Goal: Task Accomplishment & Management: Complete application form

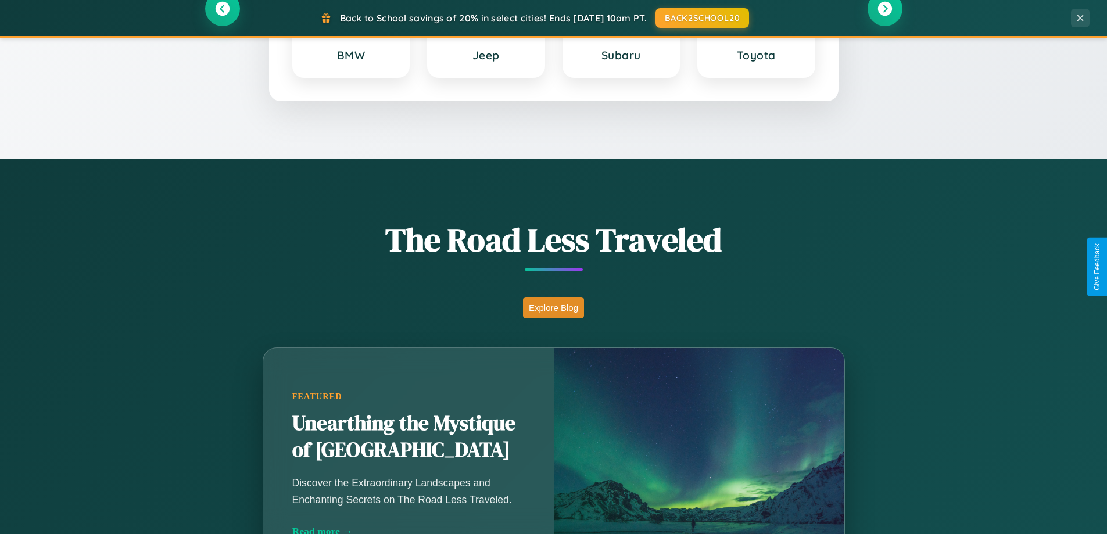
scroll to position [2236, 0]
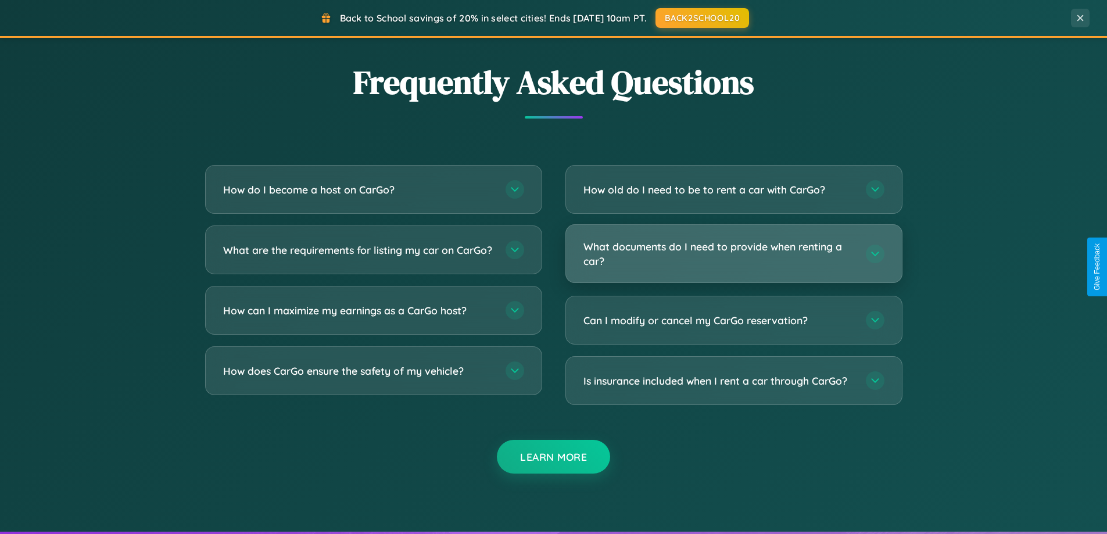
click at [733, 254] on h3 "What documents do I need to provide when renting a car?" at bounding box center [719, 253] width 271 height 28
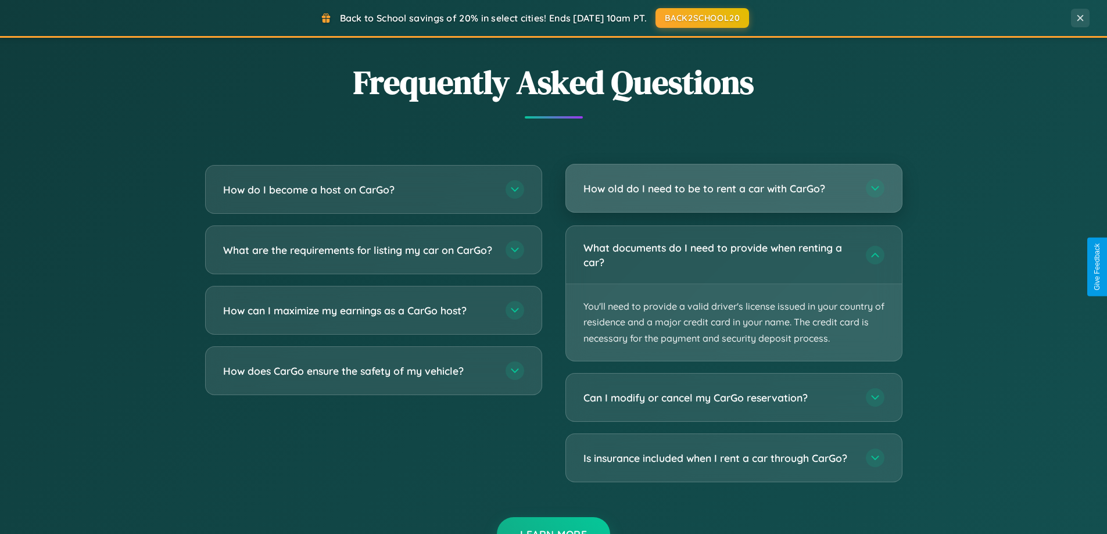
click at [733, 189] on h3 "How old do I need to be to rent a car with CarGo?" at bounding box center [719, 188] width 271 height 15
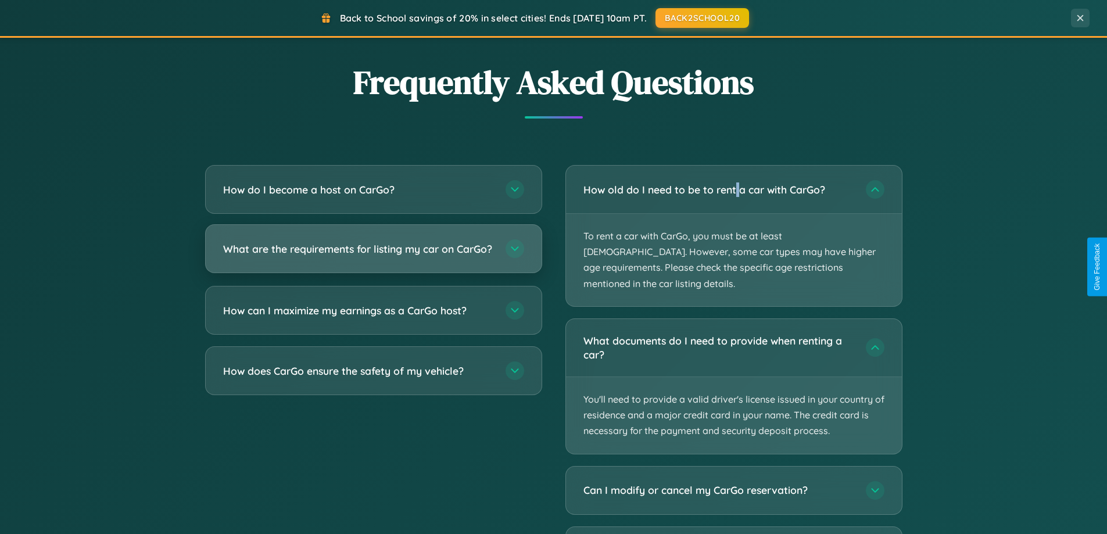
click at [373, 255] on h3 "What are the requirements for listing my car on CarGo?" at bounding box center [358, 249] width 271 height 15
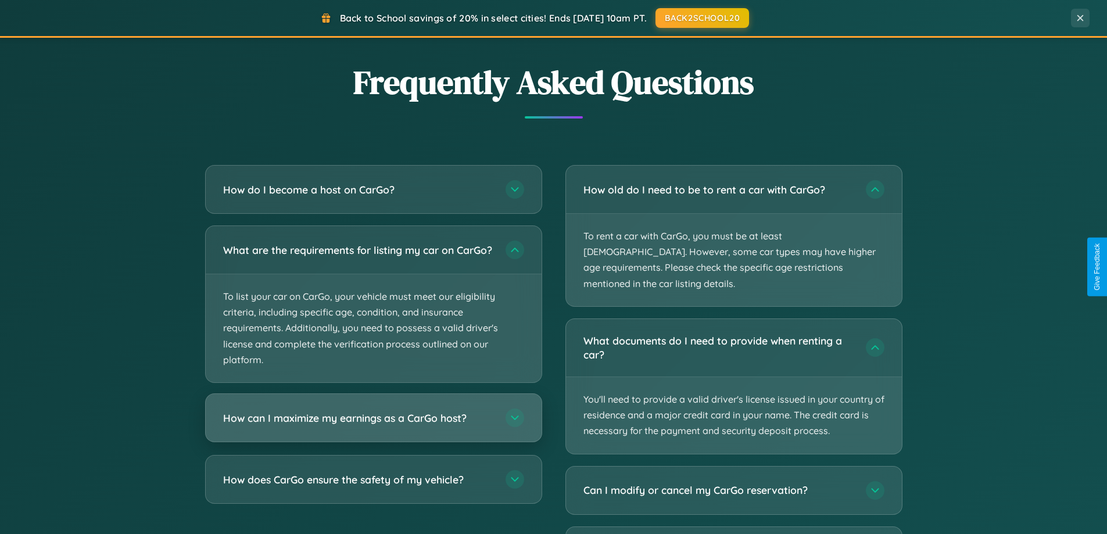
click at [373, 425] on h3 "How can I maximize my earnings as a CarGo host?" at bounding box center [358, 418] width 271 height 15
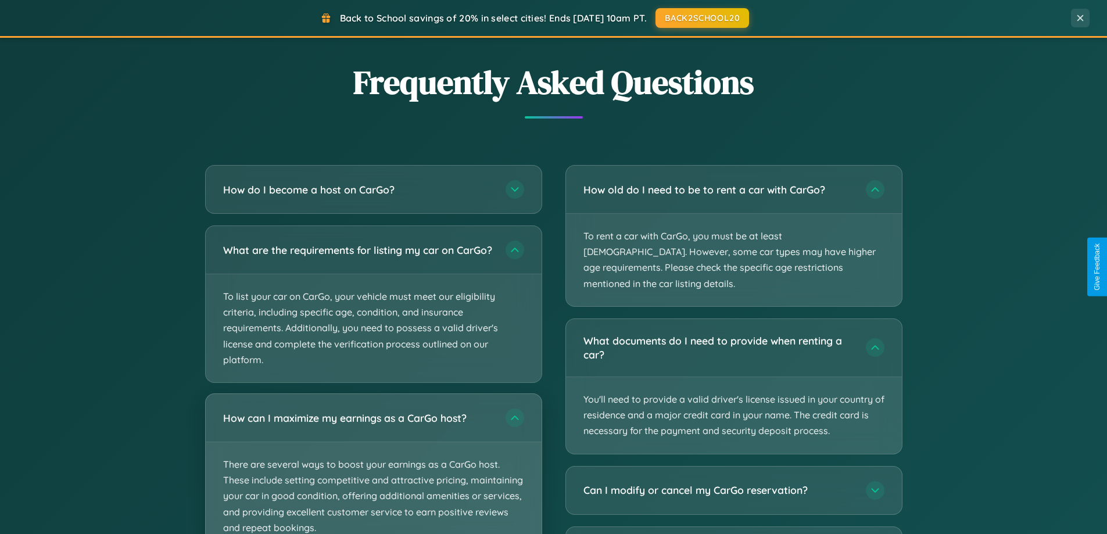
click at [373, 468] on p "There are several ways to boost your earnings as a CarGo host. These include se…" at bounding box center [374, 496] width 336 height 108
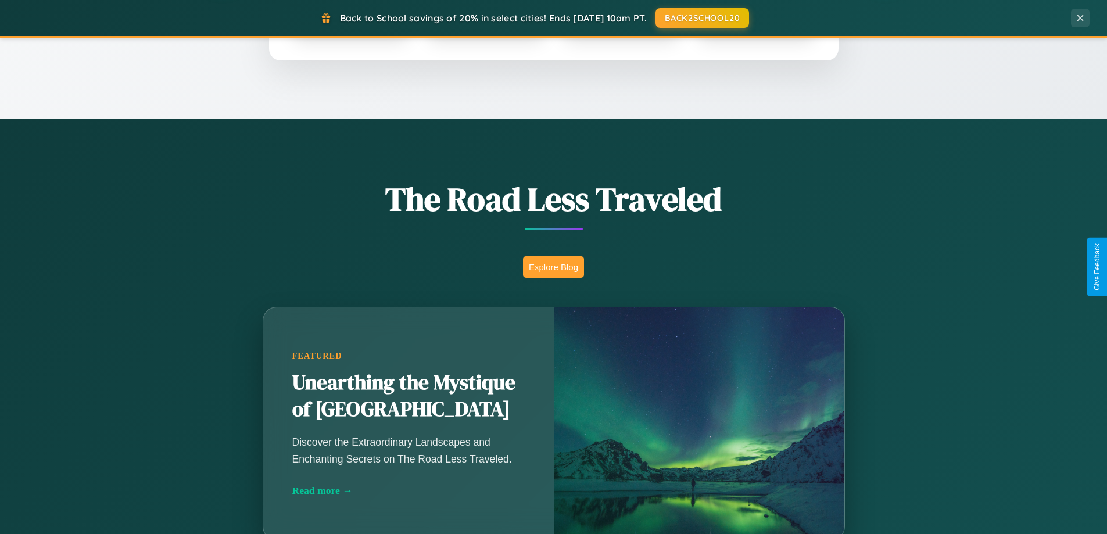
click at [553, 267] on button "Explore Blog" at bounding box center [553, 267] width 61 height 22
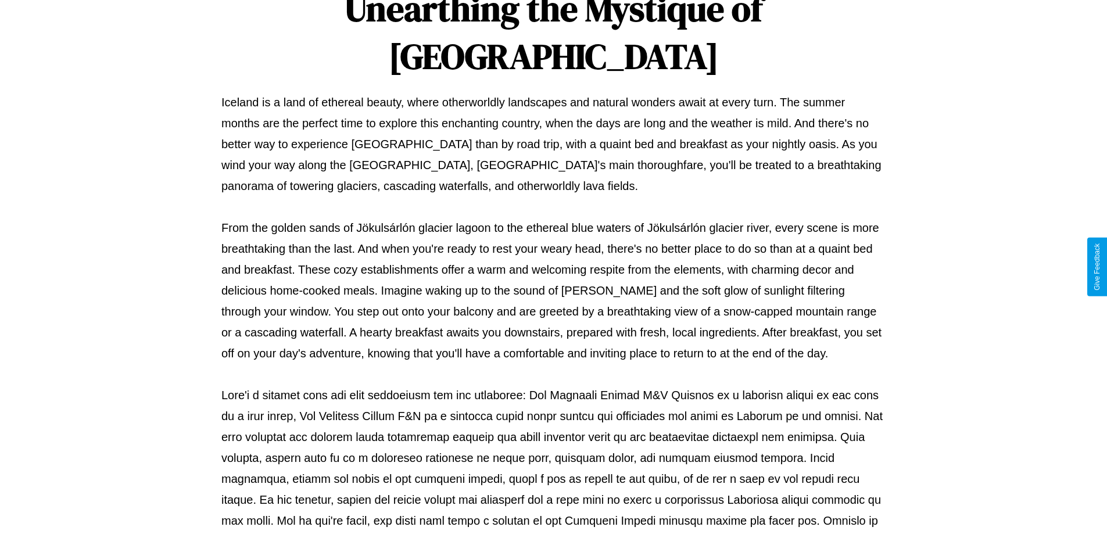
scroll to position [376, 0]
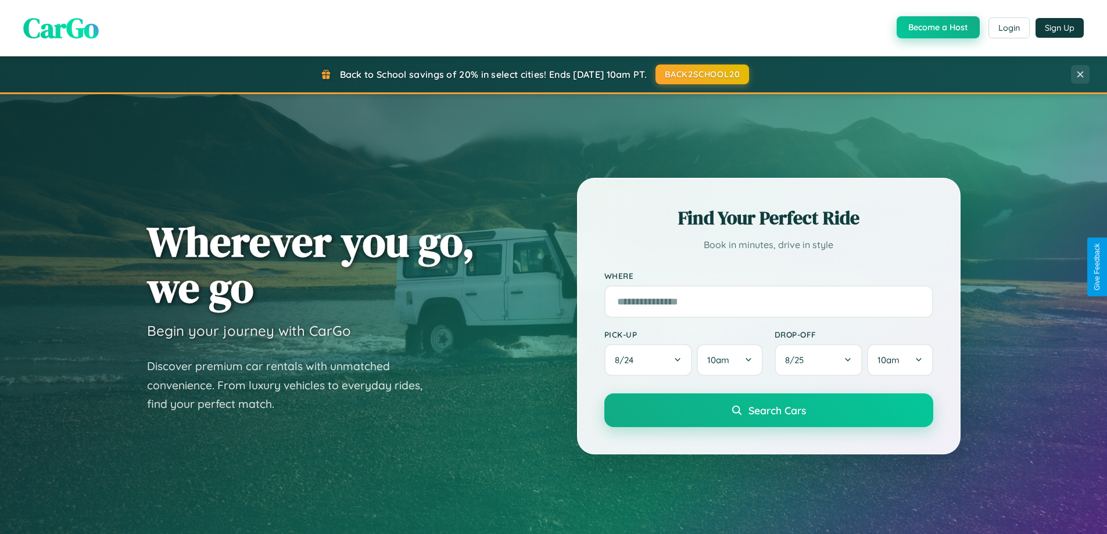
click at [937, 27] on button "Become a Host" at bounding box center [938, 27] width 83 height 22
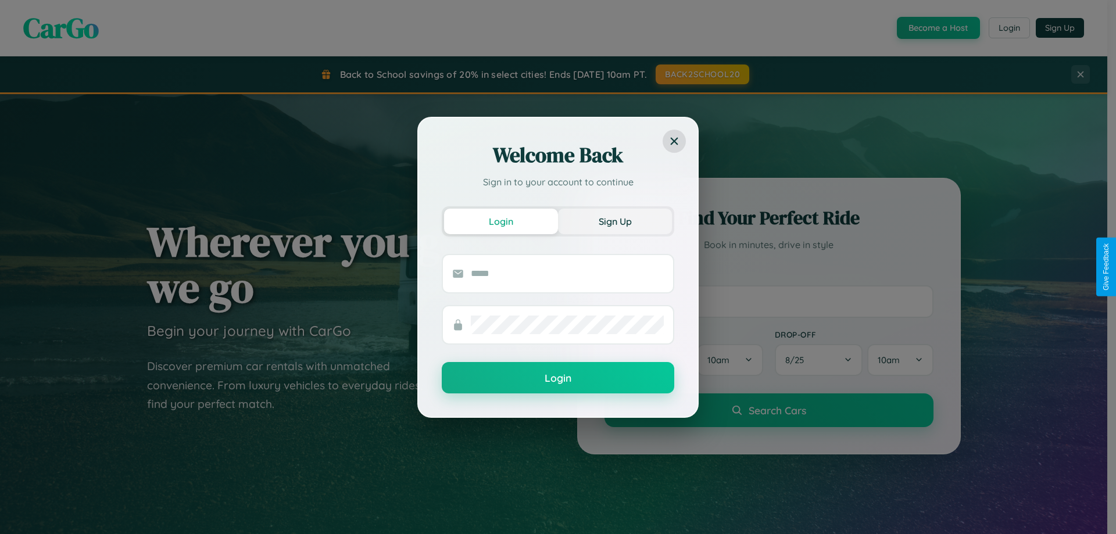
click at [615, 221] on button "Sign Up" at bounding box center [615, 222] width 114 height 26
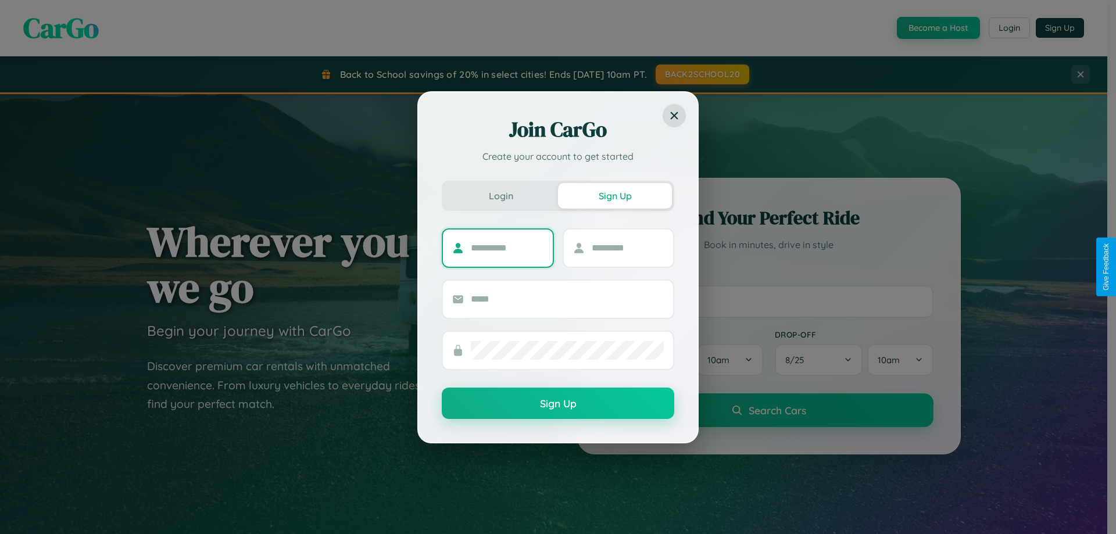
click at [507, 248] on input "text" at bounding box center [507, 248] width 73 height 19
type input "******"
click at [627, 248] on input "text" at bounding box center [628, 248] width 73 height 19
type input "*****"
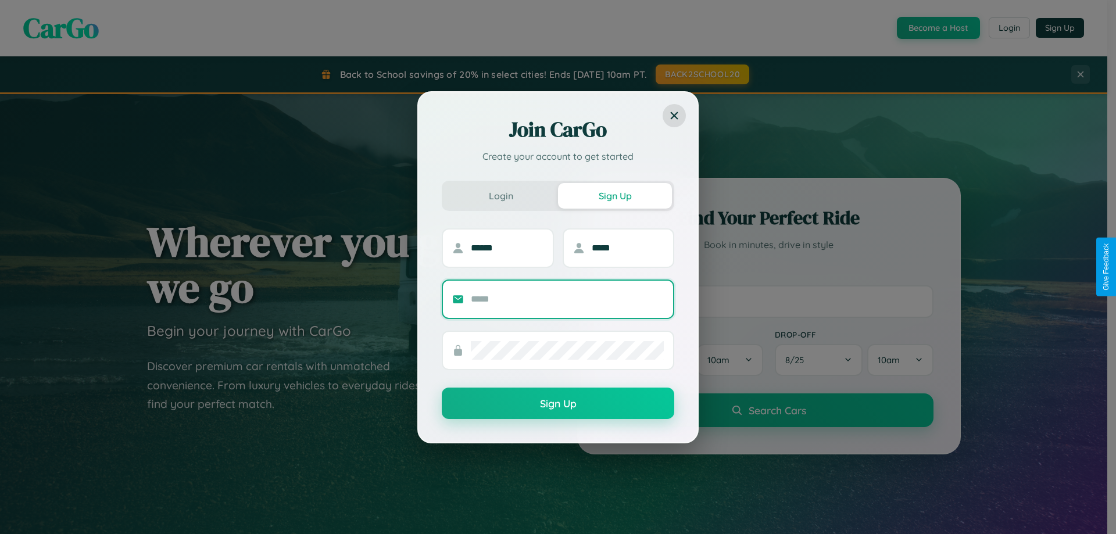
click at [567, 299] on input "text" at bounding box center [567, 299] width 193 height 19
type input "**********"
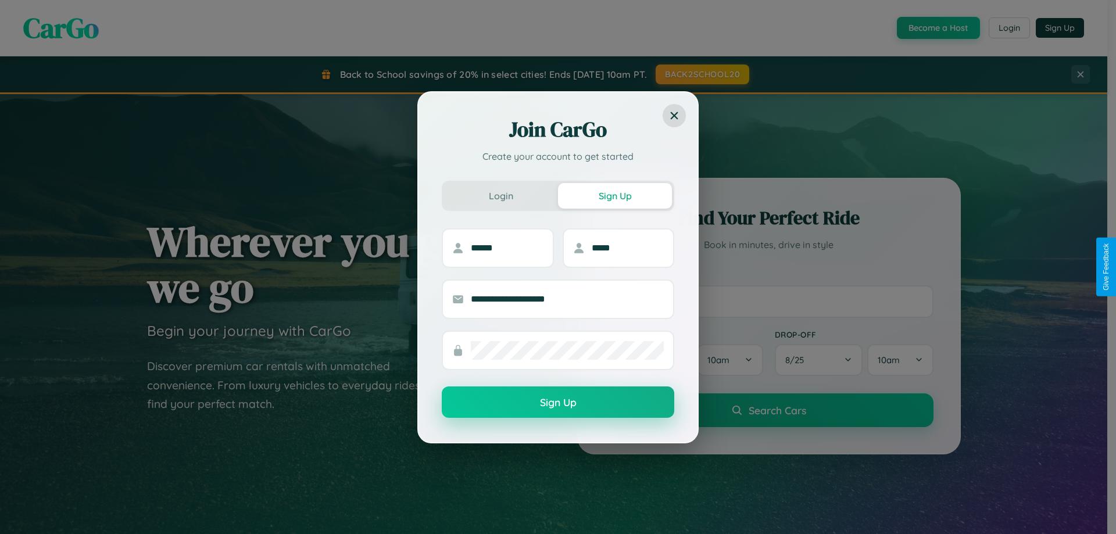
click at [558, 403] on button "Sign Up" at bounding box center [558, 401] width 232 height 31
